Goal: Task Accomplishment & Management: Use online tool/utility

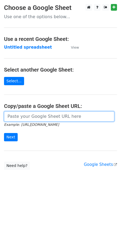
drag, startPoint x: 38, startPoint y: 116, endPoint x: 32, endPoint y: 116, distance: 6.5
click at [38, 116] on input "url" at bounding box center [59, 117] width 110 height 10
paste input "[URL][DOMAIN_NAME]"
type input "[URL][DOMAIN_NAME]"
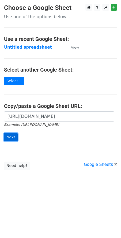
click at [10, 136] on input "Next" at bounding box center [11, 137] width 14 height 8
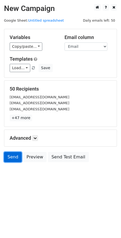
click at [13, 159] on link "Send" at bounding box center [13, 157] width 18 height 10
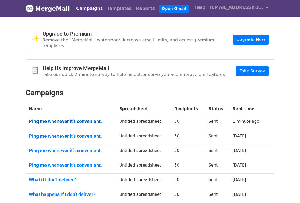
drag, startPoint x: 0, startPoint y: 0, endPoint x: 87, endPoint y: 113, distance: 142.9
click at [87, 118] on link "Ping me whenever it's convenient." at bounding box center [71, 121] width 84 height 6
